Goal: Information Seeking & Learning: Learn about a topic

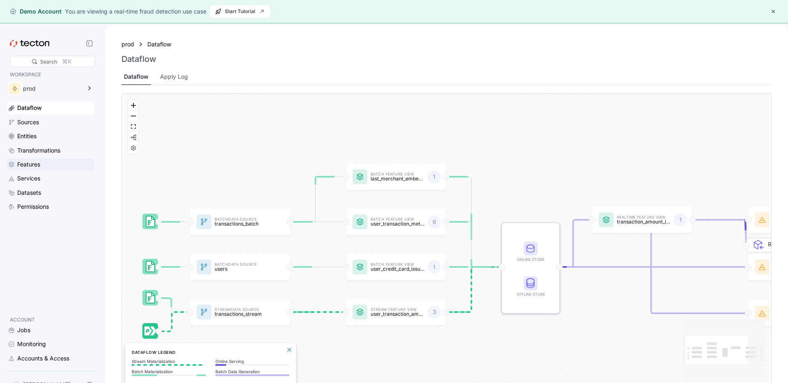
click at [31, 163] on div "Features" at bounding box center [28, 164] width 23 height 9
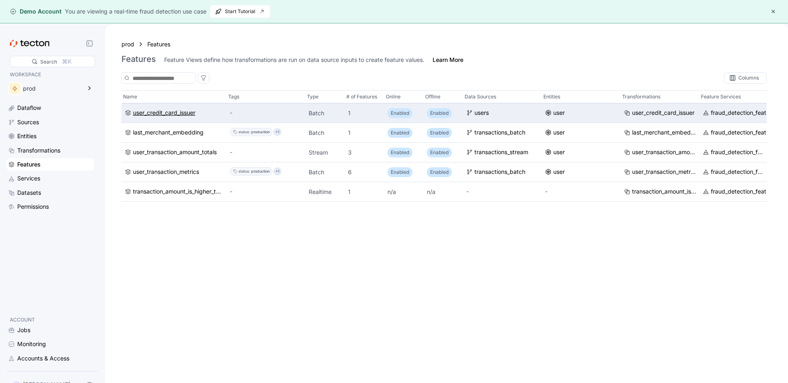
click at [184, 113] on div "user_credit_card_issuer" at bounding box center [164, 113] width 62 height 9
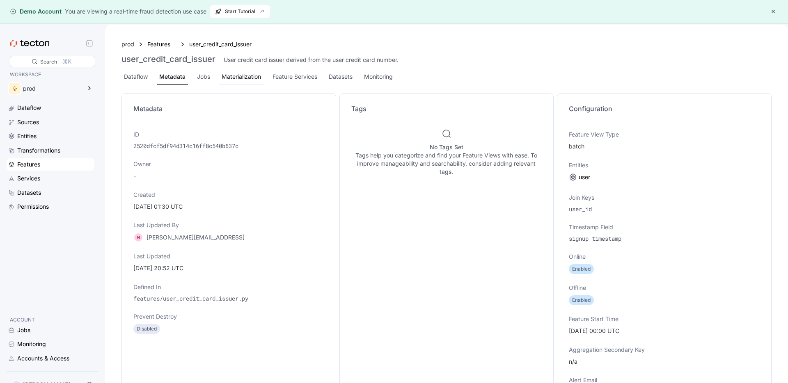
click at [247, 82] on div "Materialization" at bounding box center [241, 77] width 44 height 16
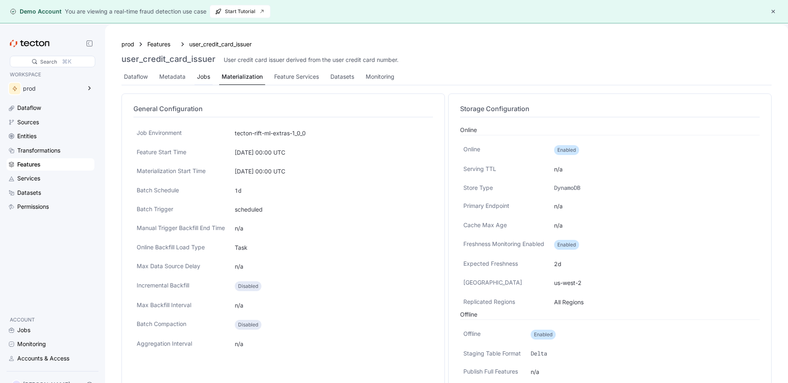
click at [203, 73] on div "Jobs" at bounding box center [203, 76] width 13 height 9
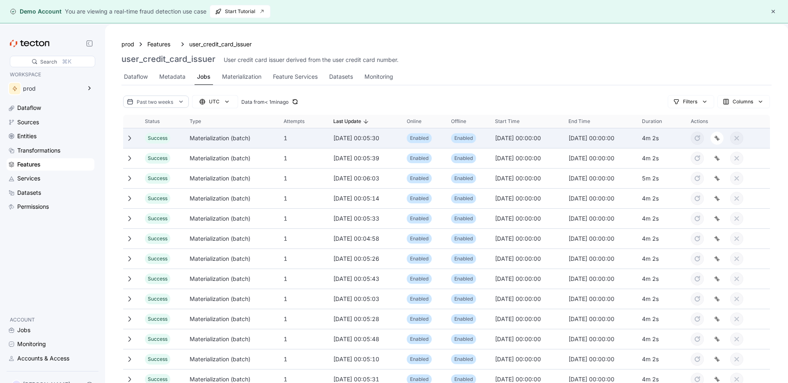
click at [134, 143] on div at bounding box center [132, 138] width 18 height 13
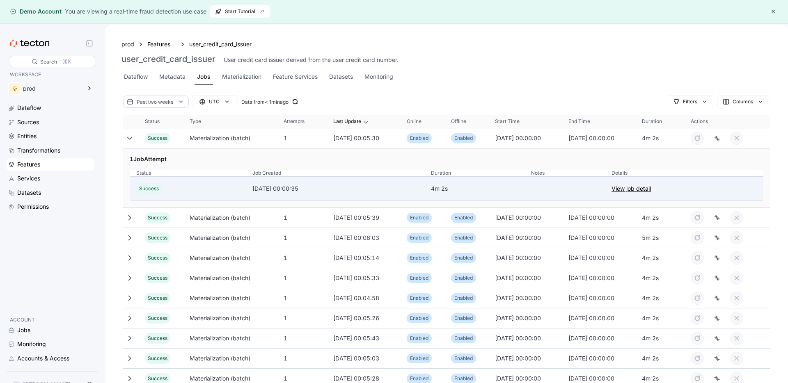
click at [643, 192] on link "View job detail" at bounding box center [630, 189] width 39 height 10
